Goal: Task Accomplishment & Management: Complete application form

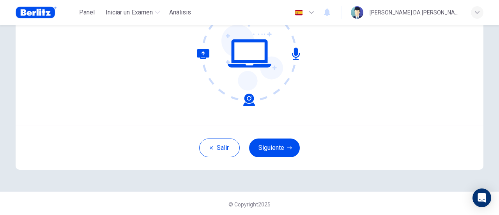
scroll to position [110, 0]
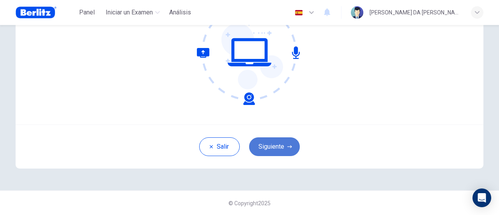
click at [278, 140] on button "Siguiente" at bounding box center [274, 146] width 51 height 19
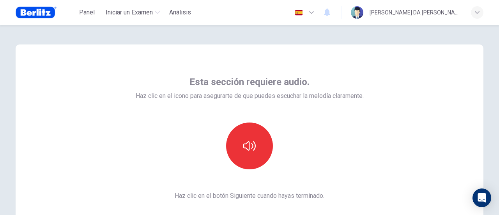
scroll to position [0, 0]
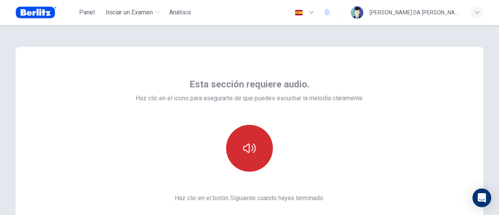
click at [249, 145] on icon "button" at bounding box center [249, 148] width 12 height 12
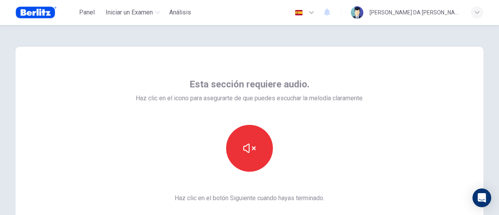
scroll to position [110, 0]
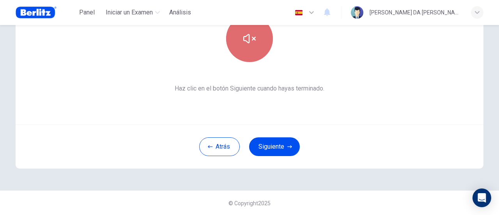
click at [233, 35] on button "button" at bounding box center [249, 38] width 47 height 47
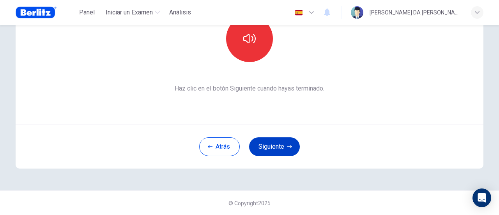
click at [277, 149] on button "Siguiente" at bounding box center [274, 146] width 51 height 19
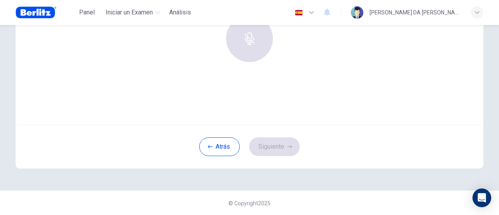
scroll to position [0, 0]
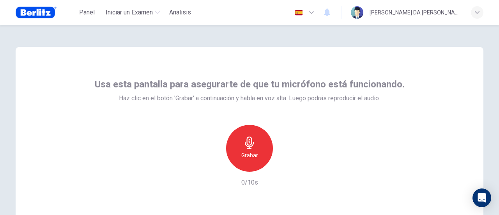
click at [249, 151] on h6 "Grabar" at bounding box center [249, 154] width 17 height 9
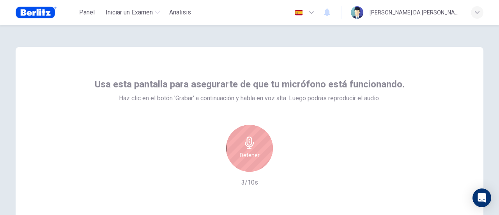
click at [256, 150] on h6 "Detener" at bounding box center [250, 154] width 20 height 9
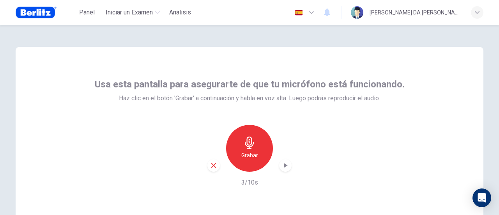
click at [281, 166] on icon "button" at bounding box center [285, 165] width 8 height 8
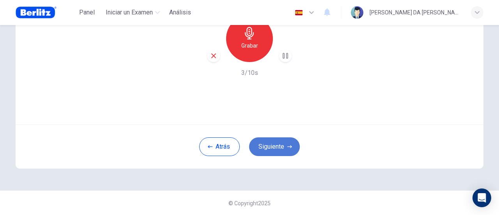
click at [283, 147] on button "Siguiente" at bounding box center [274, 146] width 51 height 19
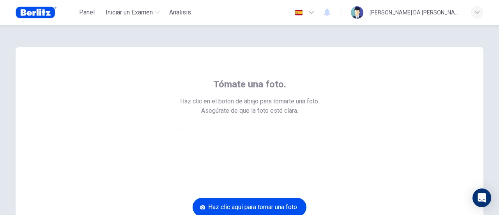
scroll to position [122, 0]
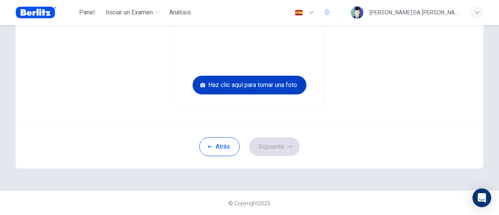
click at [247, 85] on button "Haz clic aquí para tomar una foto" at bounding box center [250, 85] width 114 height 19
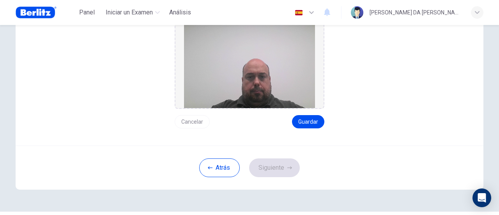
click at [311, 128] on div "Tómate una foto. Haz clic en el botón de abajo para tomarte una foto. Asegúrate…" at bounding box center [250, 35] width 468 height 221
click at [310, 121] on button "Guardar" at bounding box center [308, 121] width 32 height 13
click at [271, 167] on button "Siguiente" at bounding box center [274, 167] width 51 height 19
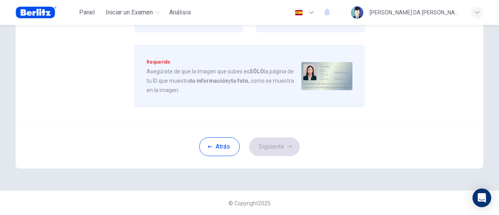
scroll to position [0, 0]
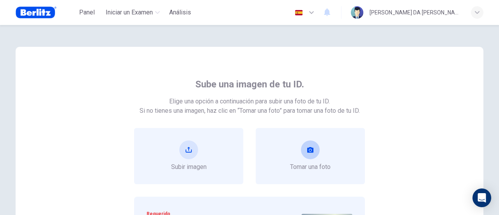
click at [308, 151] on icon "take photo" at bounding box center [310, 150] width 6 height 6
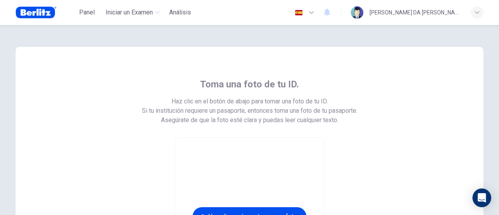
scroll to position [131, 0]
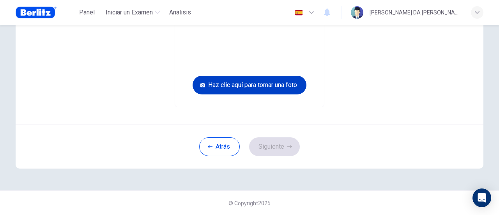
click at [264, 84] on button "Haz clic aquí para tomar una foto" at bounding box center [250, 85] width 114 height 19
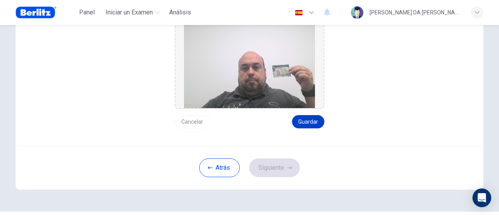
click at [311, 121] on button "Guardar" at bounding box center [308, 121] width 32 height 13
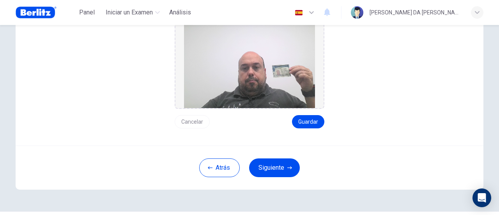
click at [271, 168] on button "Siguiente" at bounding box center [274, 167] width 51 height 19
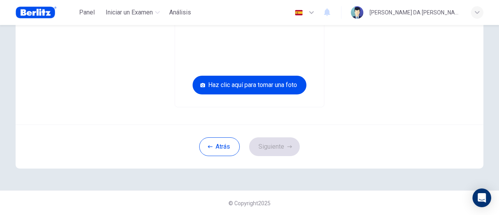
scroll to position [0, 0]
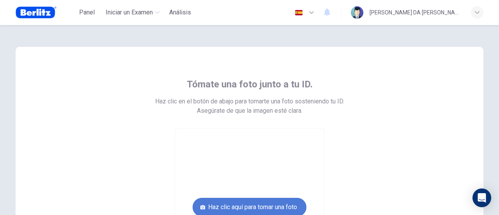
click at [259, 205] on button "Haz clic aquí para tomar una foto" at bounding box center [250, 207] width 114 height 19
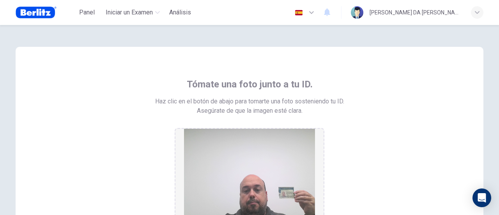
scroll to position [143, 0]
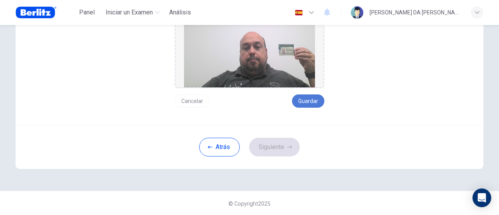
click at [308, 100] on button "Guardar" at bounding box center [308, 100] width 32 height 13
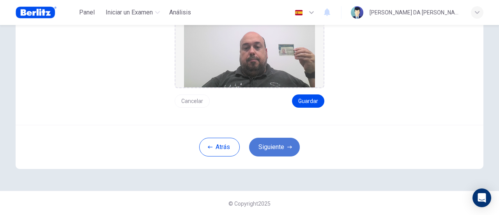
click at [271, 146] on button "Siguiente" at bounding box center [274, 147] width 51 height 19
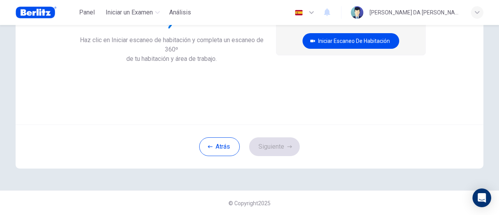
scroll to position [0, 0]
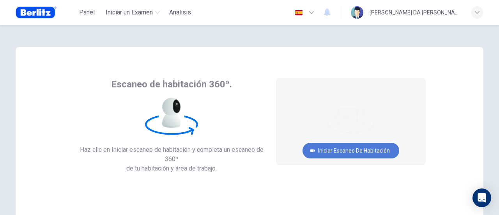
click at [337, 149] on button "Iniciar escaneo de habitación" at bounding box center [350, 151] width 97 height 16
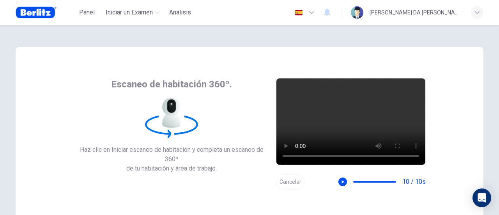
scroll to position [110, 0]
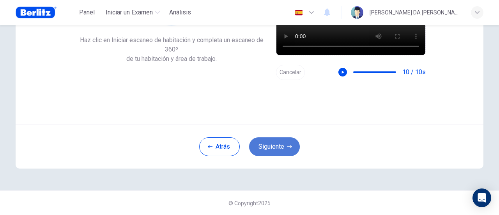
click at [280, 145] on button "Siguiente" at bounding box center [274, 146] width 51 height 19
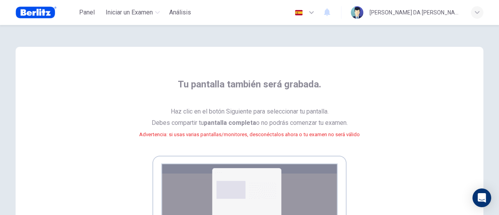
scroll to position [156, 0]
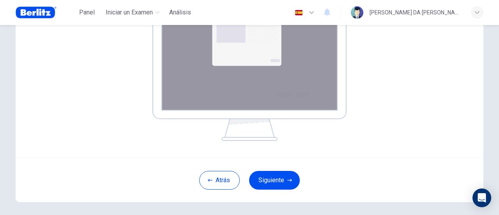
click at [237, 65] on img at bounding box center [249, 70] width 194 height 141
click at [278, 179] on button "Siguiente" at bounding box center [274, 180] width 51 height 19
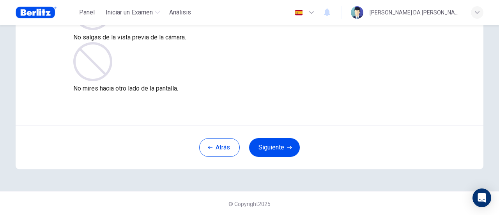
scroll to position [110, 0]
click at [279, 144] on button "Siguiente" at bounding box center [274, 146] width 51 height 19
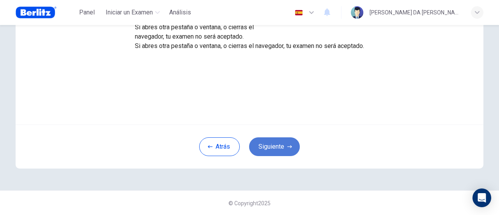
click at [278, 144] on button "Siguiente" at bounding box center [274, 146] width 51 height 19
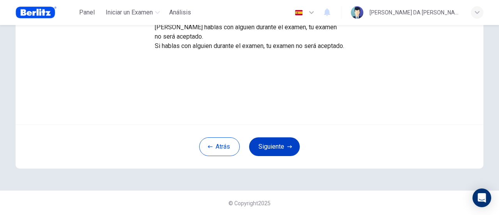
click at [274, 144] on button "Siguiente" at bounding box center [274, 146] width 51 height 19
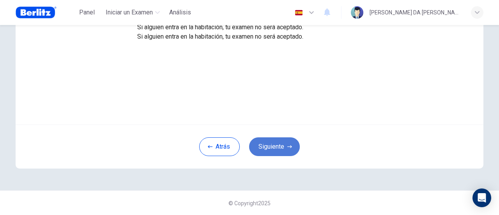
click at [278, 147] on button "Siguiente" at bounding box center [274, 146] width 51 height 19
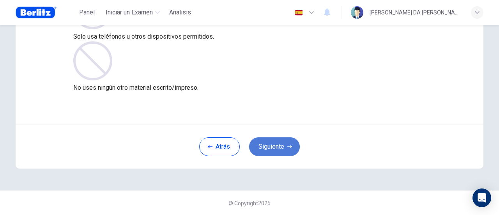
click at [276, 142] on button "Siguiente" at bounding box center [274, 146] width 51 height 19
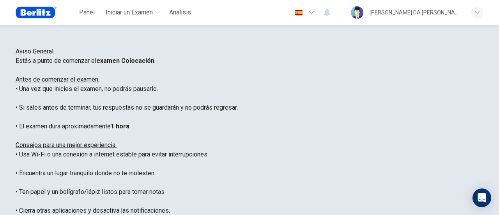
scroll to position [156, 0]
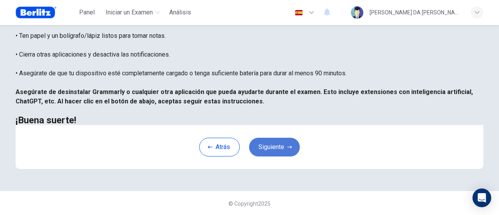
click at [272, 156] on button "Siguiente" at bounding box center [274, 147] width 51 height 19
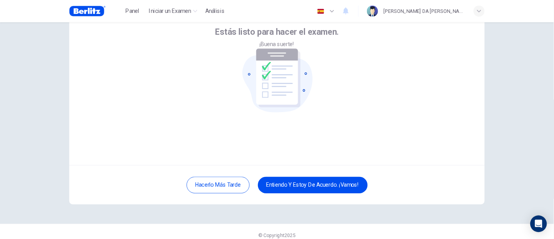
scroll to position [48, 0]
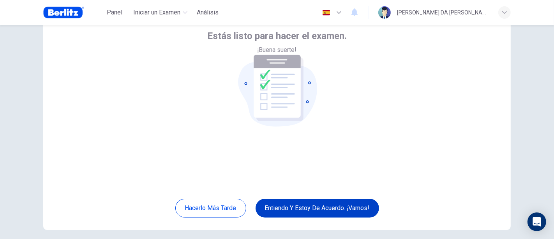
click at [309, 206] on button "Entiendo y estoy de acuerdo. ¡Vamos!" at bounding box center [318, 207] width 124 height 19
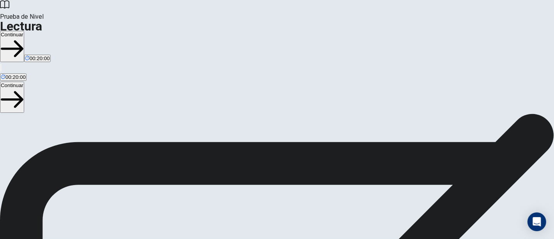
scroll to position [7, 0]
click at [24, 31] on button "Continuar" at bounding box center [12, 46] width 24 height 31
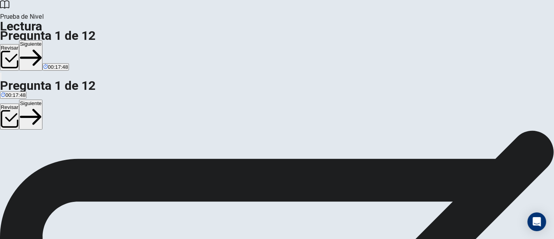
scroll to position [0, 0]
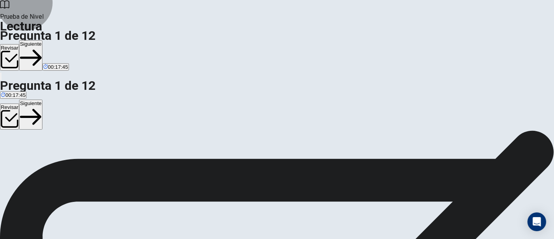
click at [42, 40] on button "Siguiente" at bounding box center [30, 55] width 23 height 30
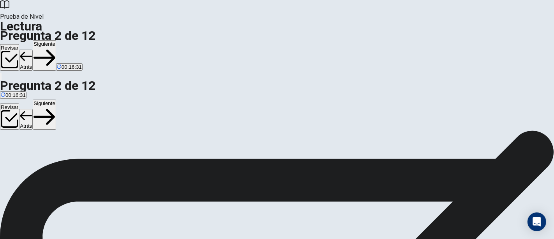
scroll to position [113, 0]
click at [56, 40] on button "Siguiente" at bounding box center [44, 55] width 23 height 30
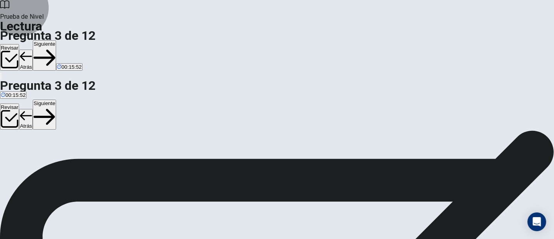
click at [56, 40] on button "Siguiente" at bounding box center [44, 55] width 23 height 30
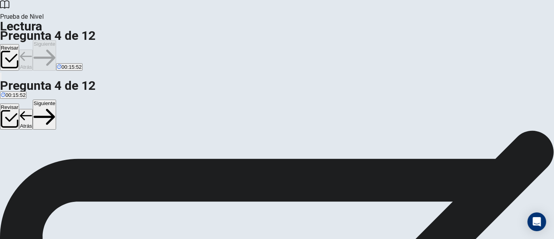
scroll to position [9, 0]
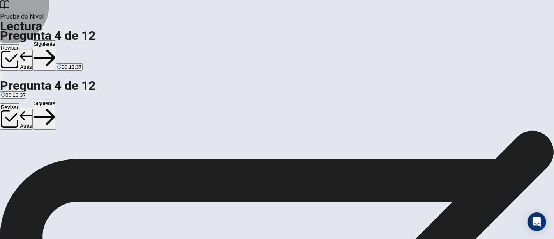
click at [56, 40] on button "Siguiente" at bounding box center [44, 55] width 23 height 30
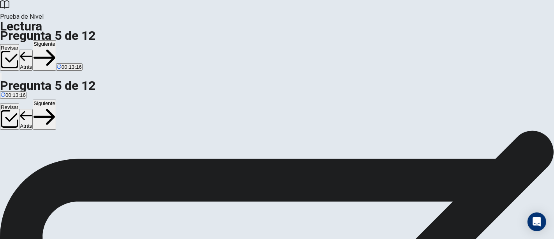
scroll to position [113, 0]
click at [56, 40] on button "Siguiente" at bounding box center [44, 55] width 23 height 30
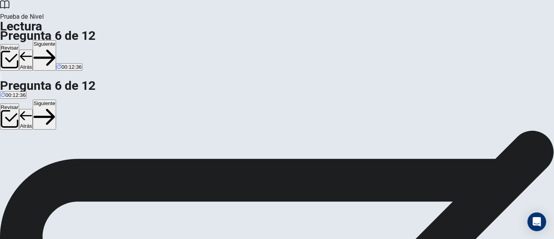
click at [56, 40] on button "Siguiente" at bounding box center [44, 55] width 23 height 30
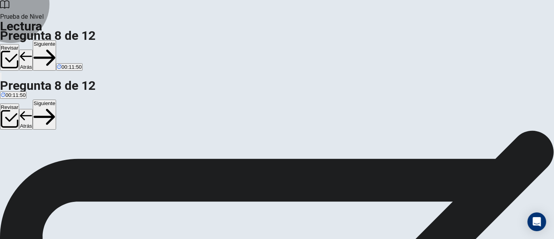
click at [56, 40] on button "Siguiente" at bounding box center [44, 55] width 23 height 30
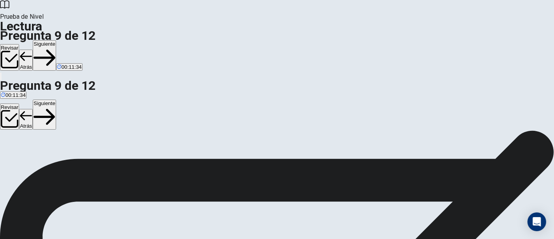
click at [56, 40] on button "Siguiente" at bounding box center [44, 55] width 23 height 30
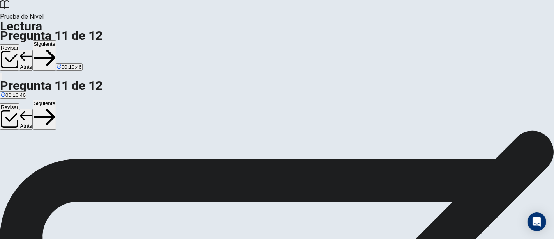
click at [56, 40] on button "Siguiente" at bounding box center [44, 55] width 23 height 30
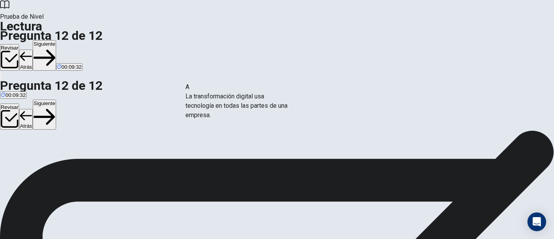
drag, startPoint x: 106, startPoint y: 98, endPoint x: 237, endPoint y: 99, distance: 131.0
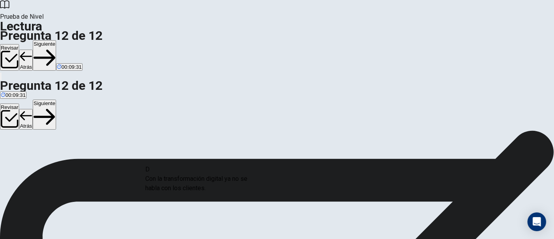
scroll to position [2, 0]
drag, startPoint x: 97, startPoint y: 182, endPoint x: 257, endPoint y: 136, distance: 165.8
drag, startPoint x: 171, startPoint y: 193, endPoint x: 170, endPoint y: 203, distance: 10.1
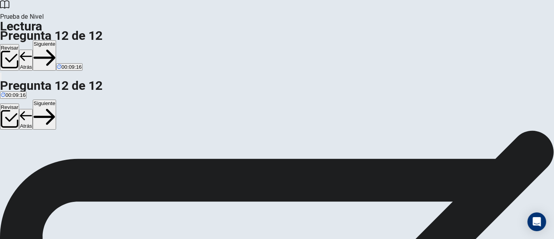
scroll to position [73, 0]
drag, startPoint x: 283, startPoint y: 159, endPoint x: 119, endPoint y: 172, distance: 164.2
drag, startPoint x: 99, startPoint y: 162, endPoint x: 264, endPoint y: 147, distance: 166.0
drag, startPoint x: 116, startPoint y: 155, endPoint x: 255, endPoint y: 182, distance: 142.1
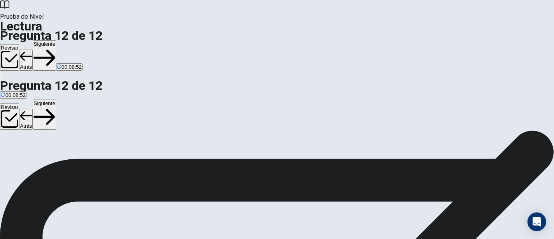
scroll to position [42, 0]
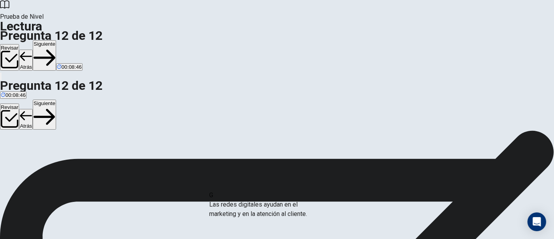
drag, startPoint x: 113, startPoint y: 202, endPoint x: 264, endPoint y: 209, distance: 151.0
drag, startPoint x: 122, startPoint y: 198, endPoint x: 263, endPoint y: 202, distance: 141.2
drag, startPoint x: 108, startPoint y: 198, endPoint x: 280, endPoint y: 206, distance: 172.1
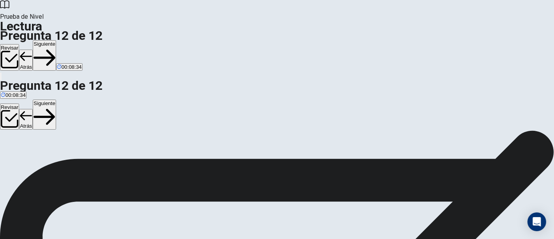
scroll to position [99, 0]
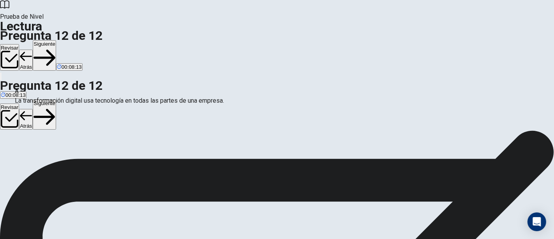
drag, startPoint x: 251, startPoint y: 97, endPoint x: 89, endPoint y: 106, distance: 162.4
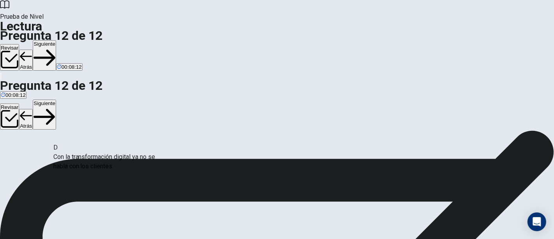
scroll to position [27, 0]
drag, startPoint x: 92, startPoint y: 164, endPoint x: 86, endPoint y: 152, distance: 13.6
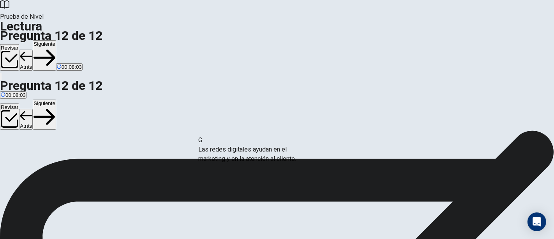
drag, startPoint x: 99, startPoint y: 177, endPoint x: 247, endPoint y: 157, distance: 149.7
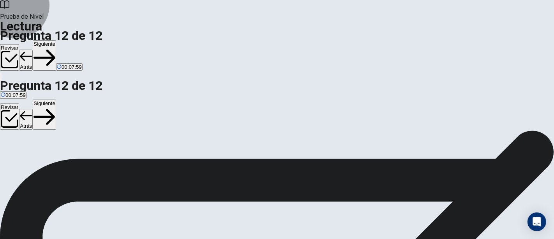
click at [56, 40] on button "Siguiente" at bounding box center [44, 55] width 23 height 30
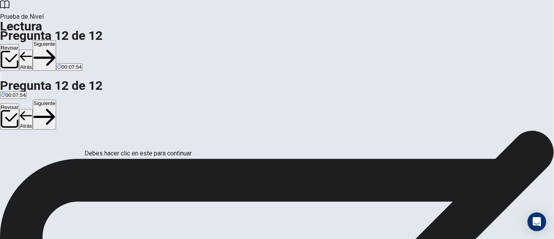
scroll to position [64, 0]
click at [56, 40] on button "Siguiente" at bounding box center [44, 55] width 23 height 30
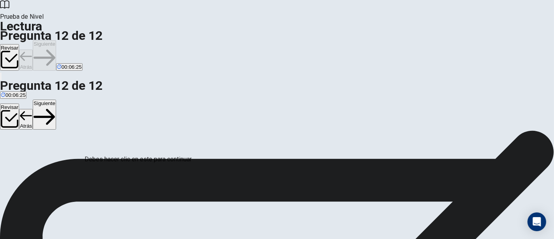
scroll to position [64, 0]
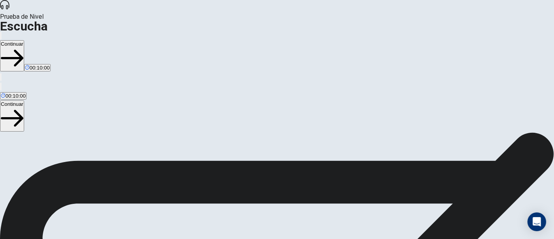
scroll to position [0, 0]
click at [24, 40] on button "Continuar" at bounding box center [12, 55] width 24 height 31
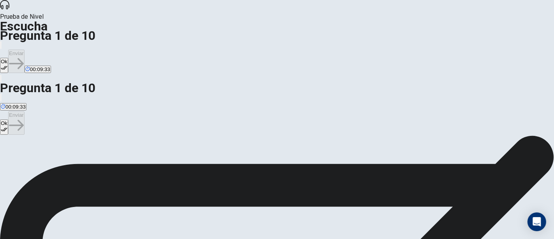
click at [8, 58] on button "Ok" at bounding box center [4, 65] width 8 height 15
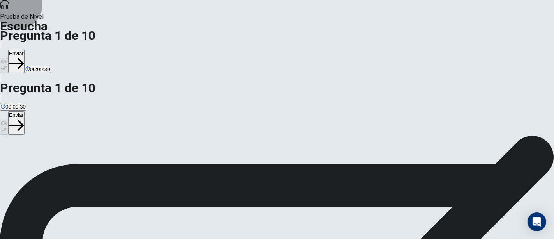
click at [25, 50] on button "Enviar" at bounding box center [16, 61] width 16 height 23
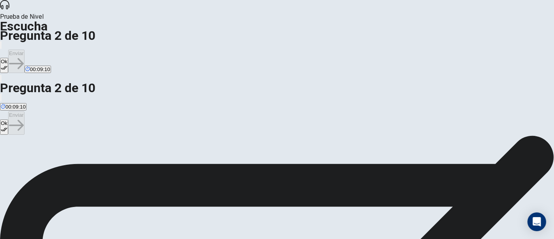
click at [8, 58] on button "Ok" at bounding box center [4, 65] width 8 height 15
click at [25, 50] on button "Enviar" at bounding box center [16, 61] width 16 height 23
click at [8, 58] on button "Ok" at bounding box center [4, 65] width 8 height 15
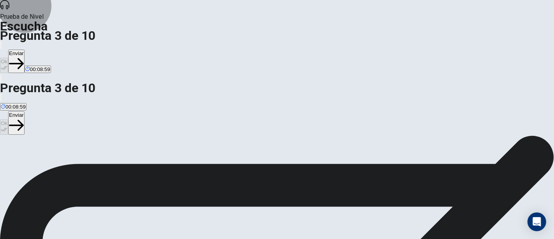
click at [25, 50] on button "Enviar" at bounding box center [16, 61] width 16 height 23
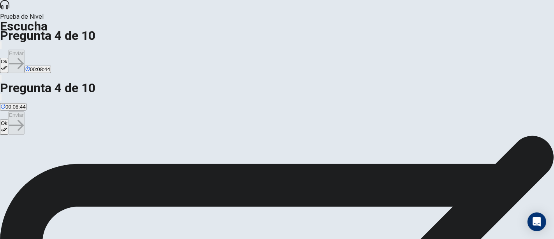
click at [8, 58] on button "Ok" at bounding box center [4, 65] width 8 height 15
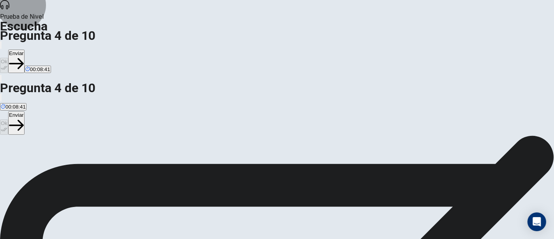
click at [25, 50] on button "Enviar" at bounding box center [16, 61] width 16 height 23
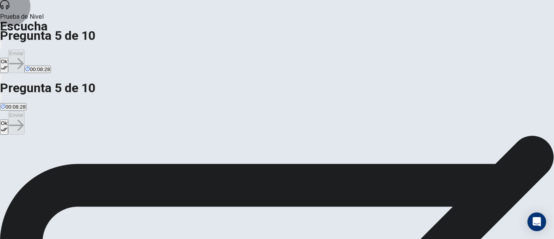
click at [8, 58] on button "Ok" at bounding box center [4, 65] width 8 height 15
click at [25, 50] on button "Enviar" at bounding box center [16, 61] width 16 height 23
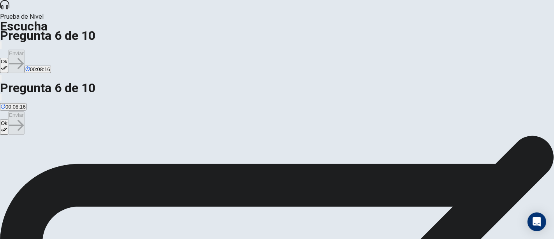
click at [8, 58] on button "Ok" at bounding box center [4, 65] width 8 height 15
click at [25, 50] on button "Enviar" at bounding box center [16, 61] width 16 height 23
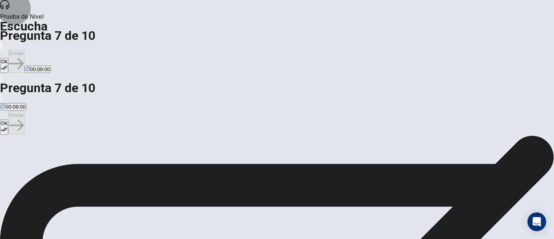
click at [8, 58] on button "Ok" at bounding box center [4, 65] width 8 height 15
click at [25, 50] on button "Enviar" at bounding box center [16, 61] width 16 height 23
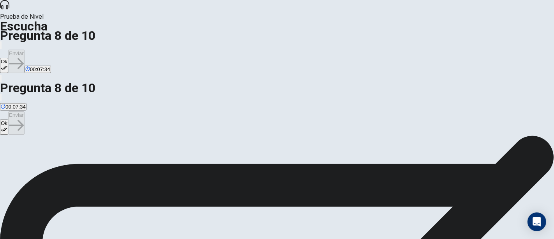
click at [7, 64] on icon "button" at bounding box center [4, 67] width 7 height 7
click at [25, 50] on button "Enviar" at bounding box center [16, 61] width 16 height 23
click at [8, 58] on button "Ok" at bounding box center [4, 65] width 8 height 15
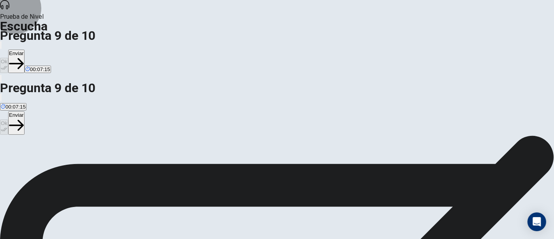
click at [25, 50] on button "Enviar" at bounding box center [16, 61] width 16 height 23
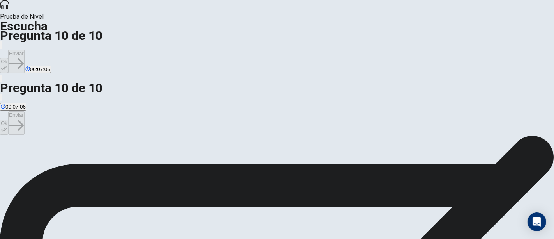
click at [8, 58] on button "Ok" at bounding box center [4, 65] width 8 height 15
click at [25, 50] on button "Enviar" at bounding box center [16, 61] width 16 height 23
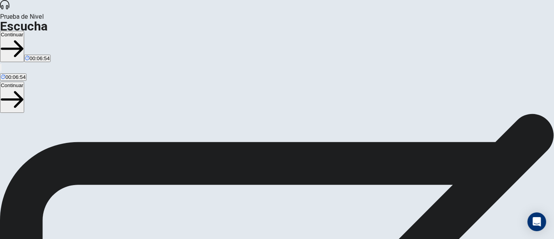
scroll to position [91, 0]
click at [24, 31] on button "Continuar" at bounding box center [12, 46] width 24 height 31
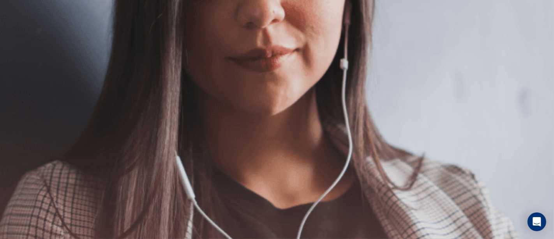
scroll to position [78, 0]
click at [24, 40] on button "Continuar" at bounding box center [12, 55] width 24 height 31
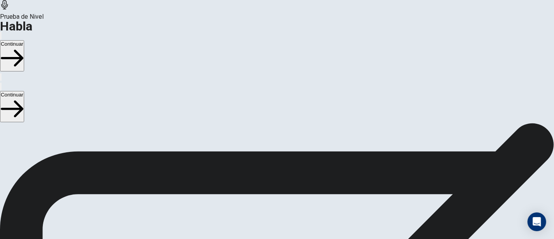
click at [24, 40] on button "Continuar" at bounding box center [12, 55] width 24 height 31
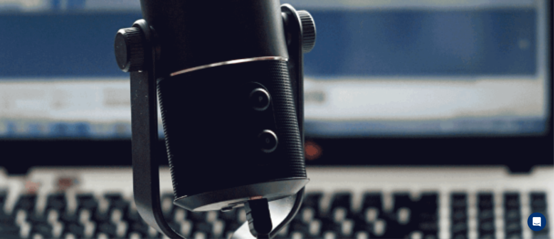
click at [24, 40] on button "Continuar" at bounding box center [12, 55] width 24 height 31
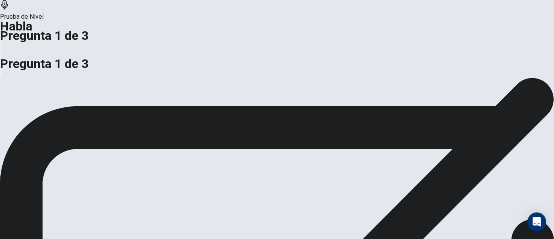
scroll to position [74, 0]
drag, startPoint x: 198, startPoint y: 110, endPoint x: 210, endPoint y: 111, distance: 12.9
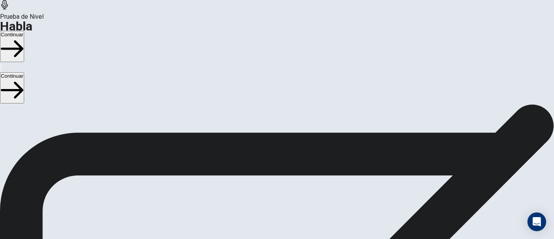
scroll to position [44, 0]
click at [24, 31] on button "Continuar" at bounding box center [12, 46] width 24 height 31
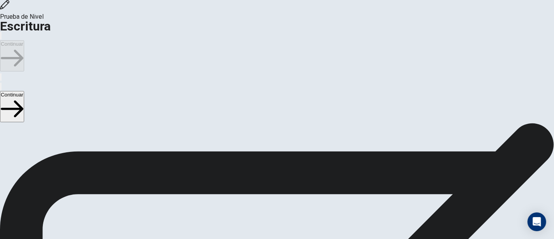
scroll to position [20, 0]
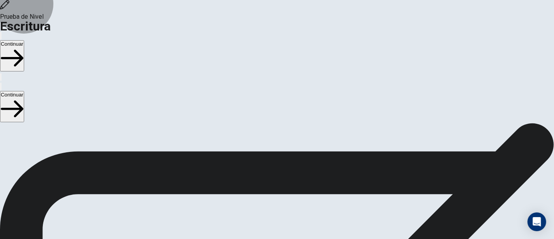
click at [24, 40] on button "Continuar" at bounding box center [12, 55] width 24 height 31
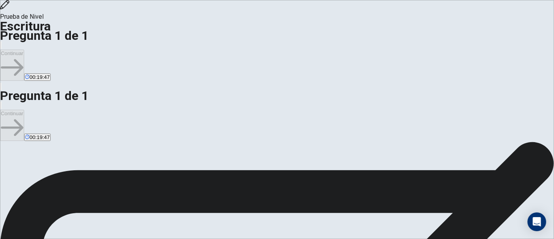
scroll to position [0, 0]
type textarea "**********"
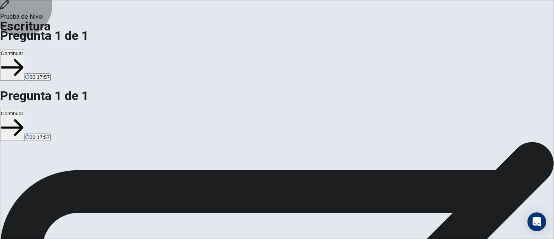
click at [24, 50] on button "Continuar" at bounding box center [12, 65] width 24 height 31
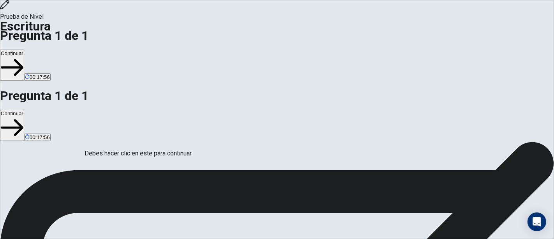
scroll to position [64, 0]
